Goal: Complete application form

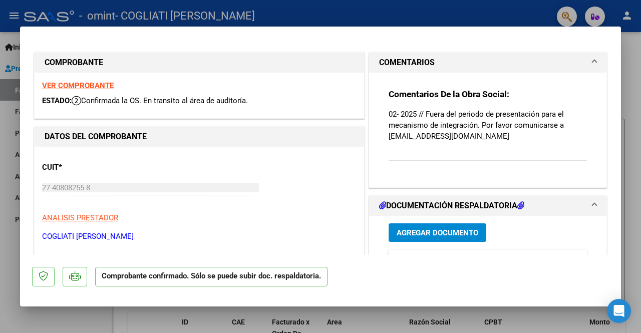
click at [416, 13] on div at bounding box center [320, 166] width 641 height 333
type input "$ 0,00"
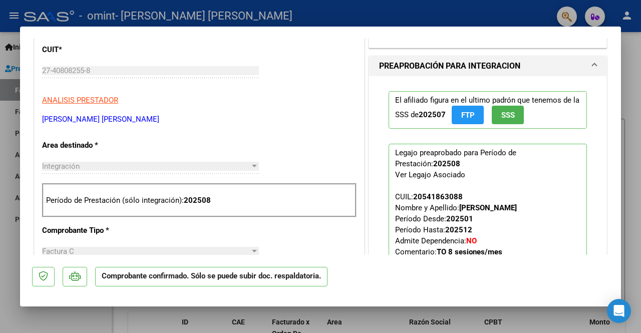
scroll to position [396, 0]
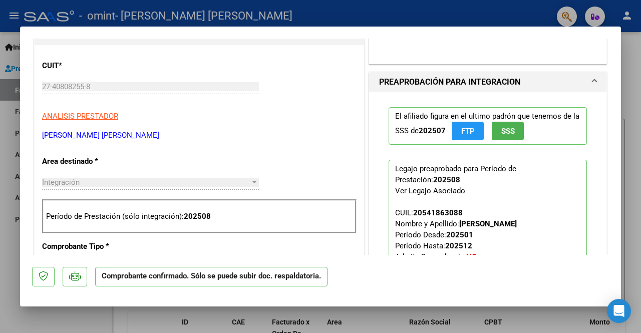
click at [501, 127] on span "SSS" at bounding box center [508, 131] width 14 height 9
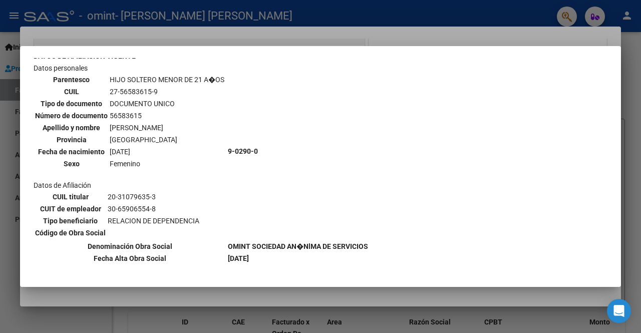
scroll to position [588, 0]
click at [630, 36] on div at bounding box center [320, 166] width 641 height 333
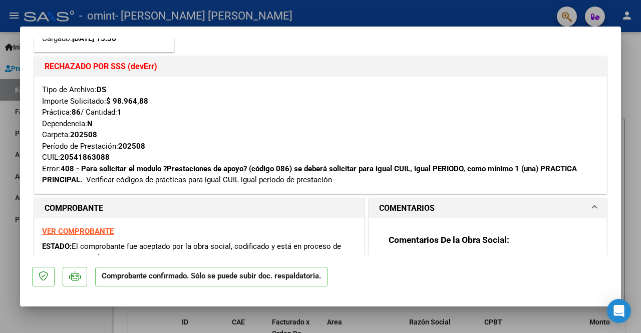
scroll to position [138, 0]
